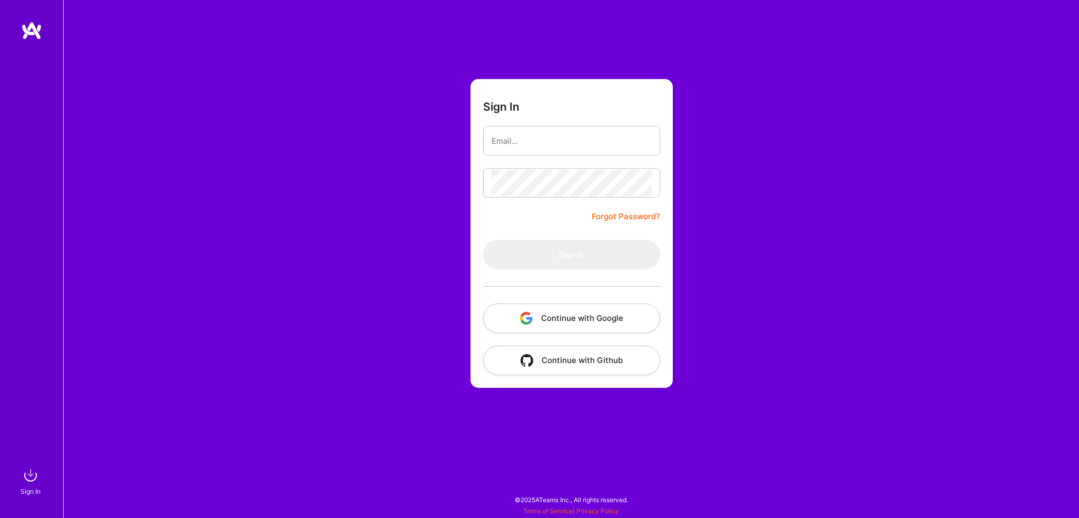
click at [575, 318] on button "Continue with Google" at bounding box center [571, 317] width 177 height 29
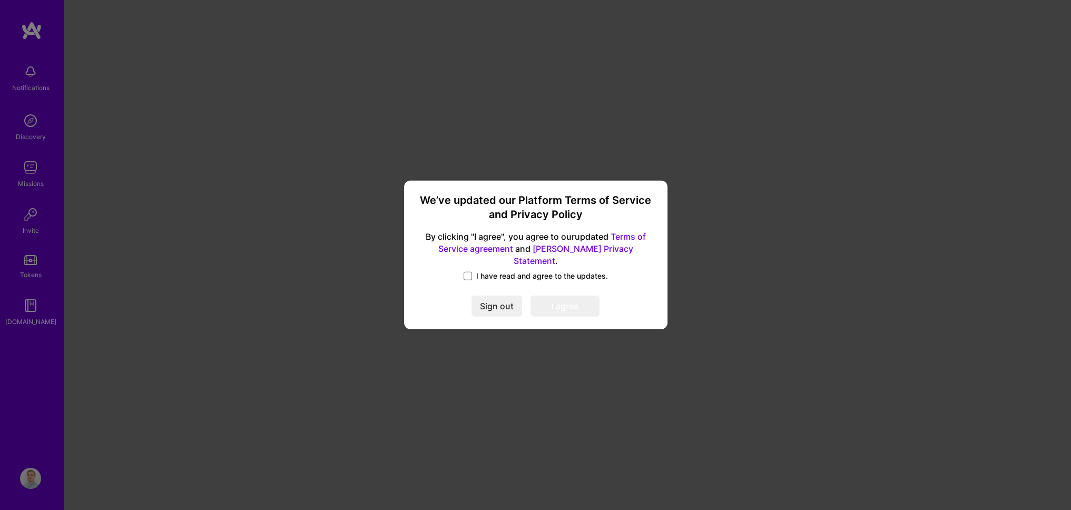
click at [473, 271] on label "I have read and agree to the updates." at bounding box center [536, 276] width 144 height 11
click at [0, 0] on input "I have read and agree to the updates." at bounding box center [0, 0] width 0 height 0
click at [580, 302] on button "I agree" at bounding box center [564, 306] width 69 height 21
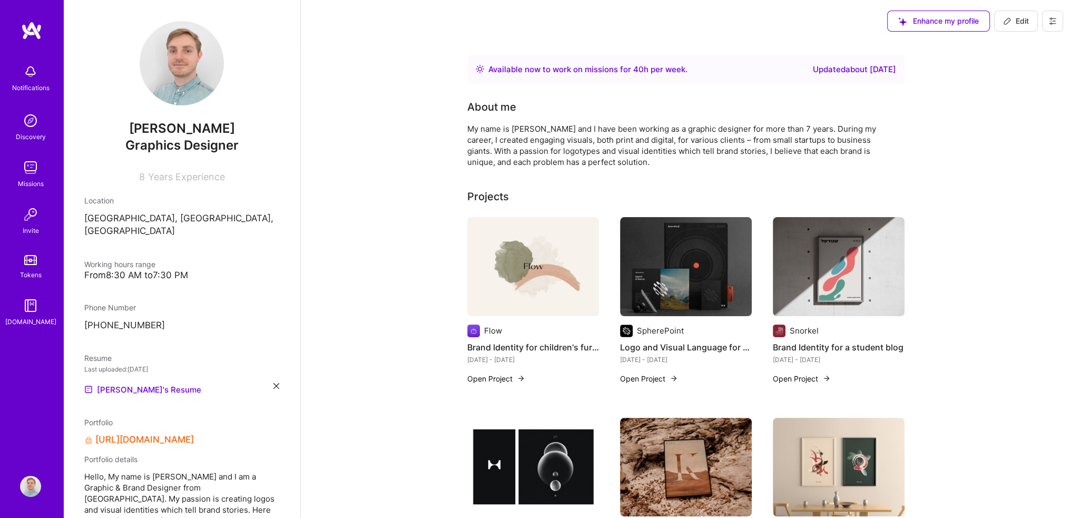
click at [32, 129] on img at bounding box center [30, 120] width 21 height 21
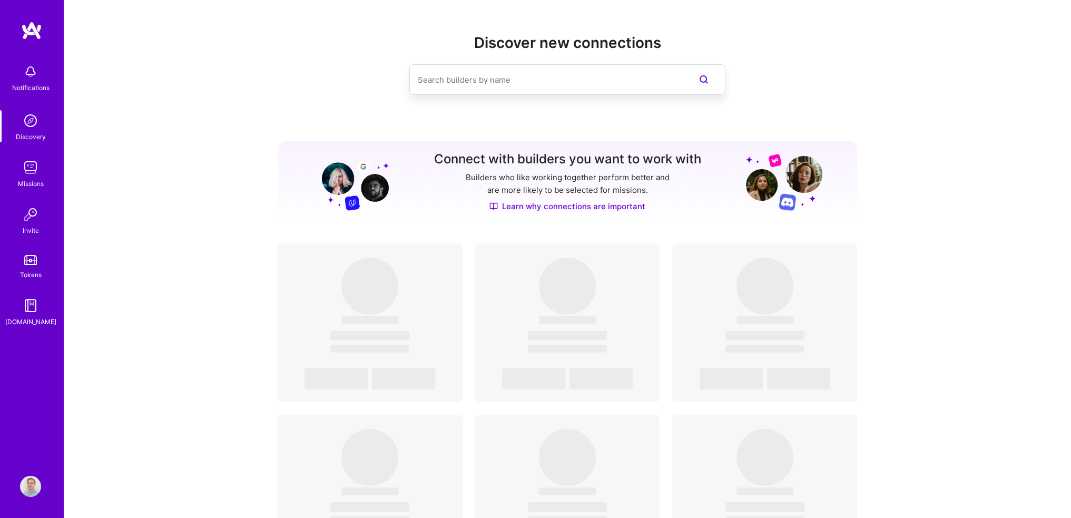
click at [33, 170] on img at bounding box center [30, 167] width 21 height 21
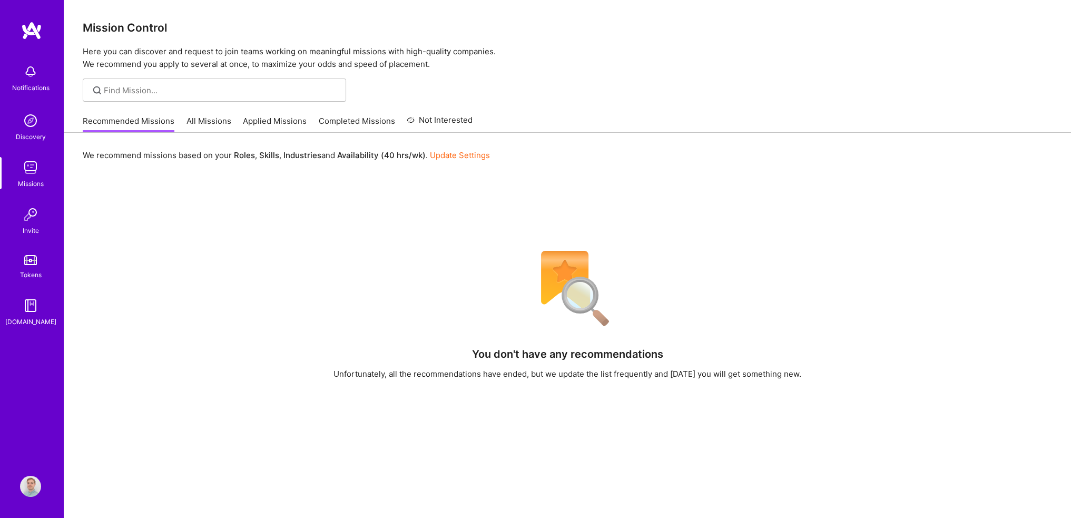
click at [203, 121] on link "All Missions" at bounding box center [208, 123] width 45 height 17
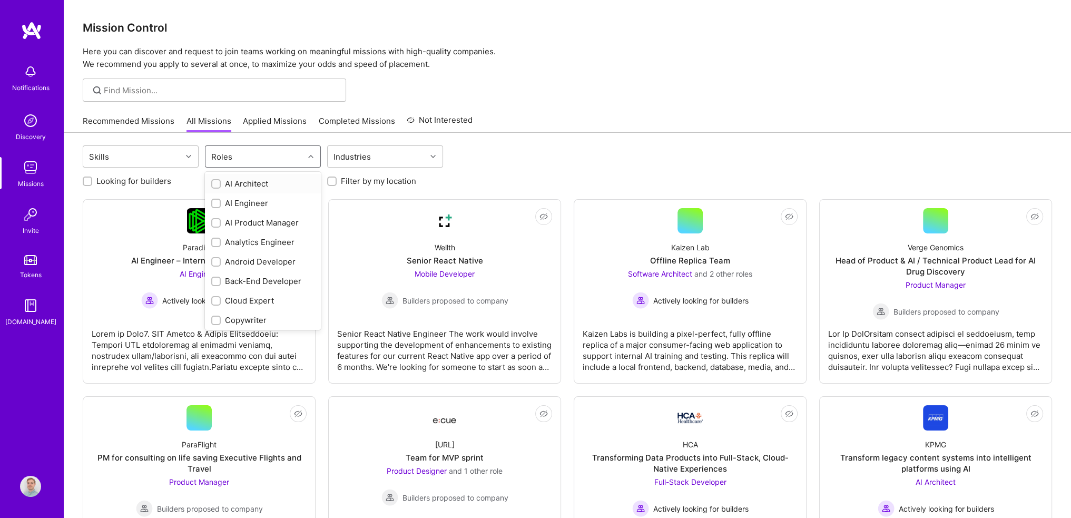
click at [265, 158] on div "Roles" at bounding box center [254, 156] width 98 height 21
click at [271, 188] on div "Graphics Designer" at bounding box center [262, 190] width 103 height 11
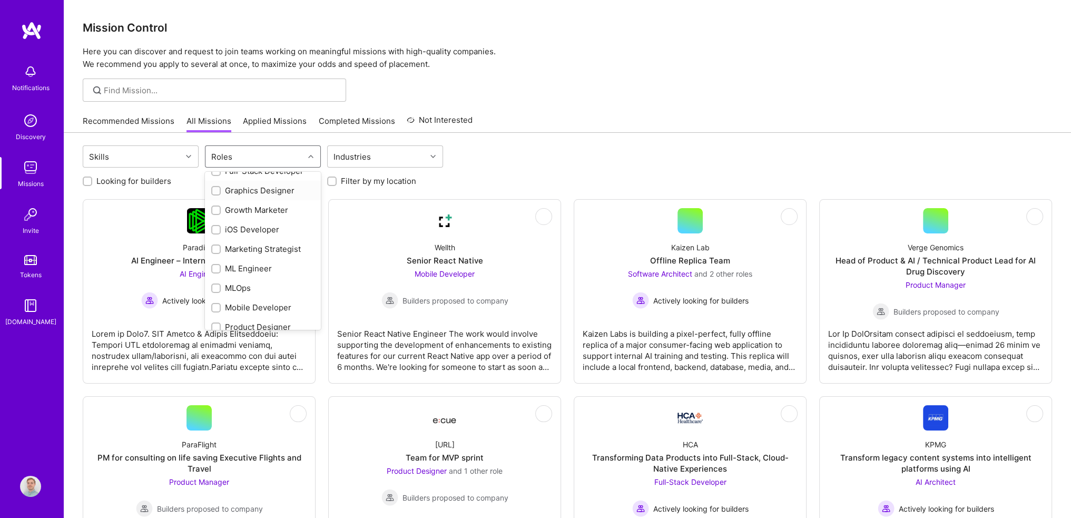
checkbox input "true"
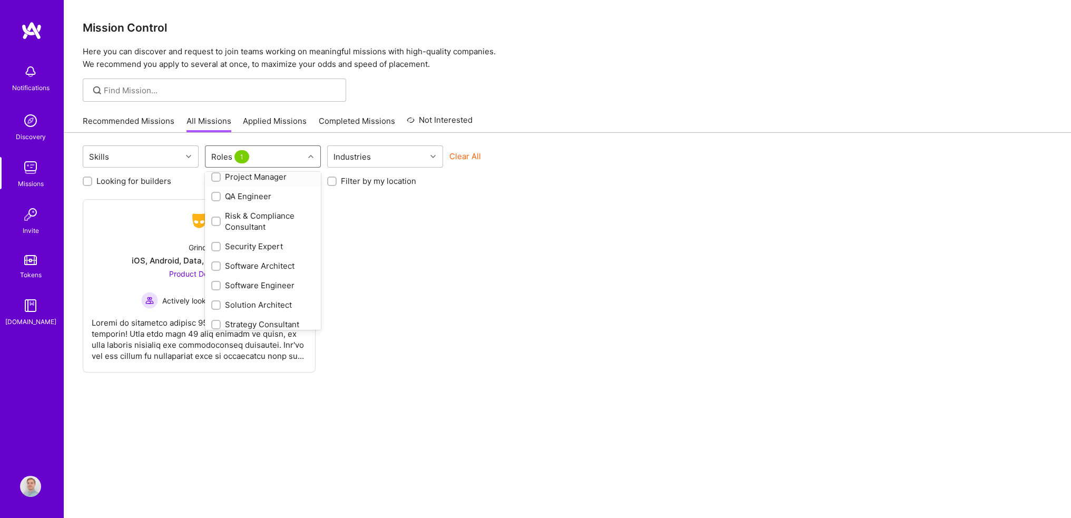
scroll to position [600, 0]
click at [406, 241] on div "Not Interested Grindr iOS, Android, Data, BE, QA & Design Product Designer Acti…" at bounding box center [567, 285] width 969 height 173
